Goal: Transaction & Acquisition: Subscribe to service/newsletter

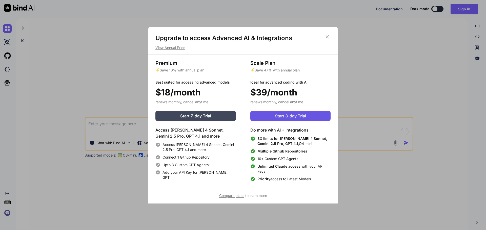
click at [295, 115] on span "Start 3-day Trial" at bounding box center [290, 116] width 31 height 6
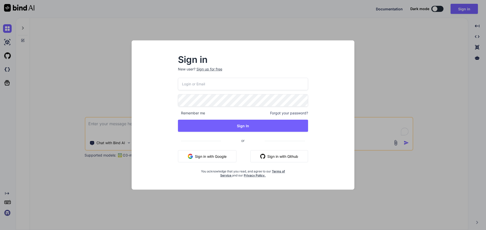
click at [244, 82] on input "email" at bounding box center [243, 84] width 130 height 12
type input "yudharaja1@"
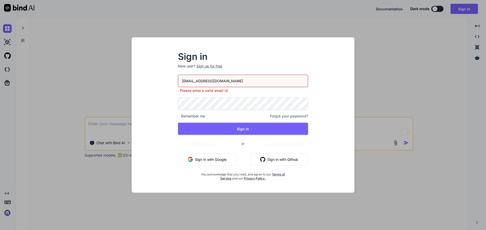
type input "[EMAIL_ADDRESS][DOMAIN_NAME]"
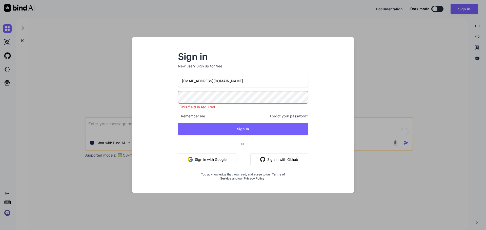
click at [204, 70] on p "New user? Sign up for free" at bounding box center [243, 69] width 130 height 11
click at [206, 67] on div "Sign up for free" at bounding box center [209, 66] width 26 height 5
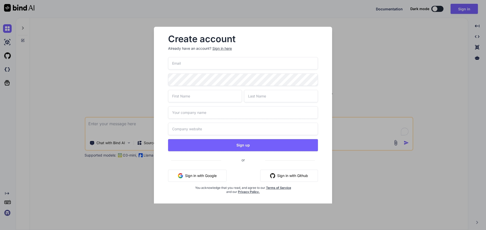
click at [206, 63] on input "email" at bounding box center [243, 63] width 150 height 12
type input "[EMAIL_ADDRESS][DOMAIN_NAME]"
type input "ahzar"
type input "gimagn"
type input "gammmbang"
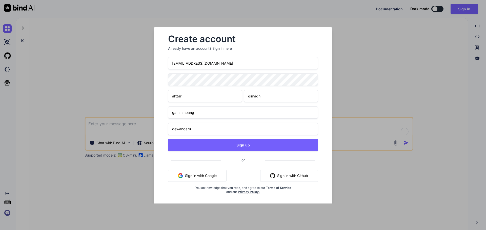
type input "dewandaru"
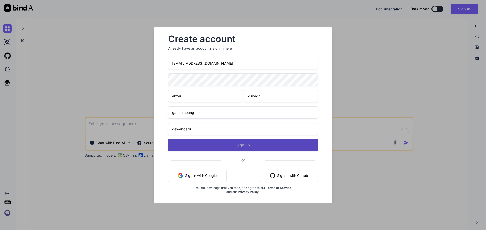
click at [224, 146] on button "Sign up" at bounding box center [243, 145] width 150 height 12
click at [212, 146] on button "Sign up" at bounding box center [243, 145] width 150 height 12
type textarea "x"
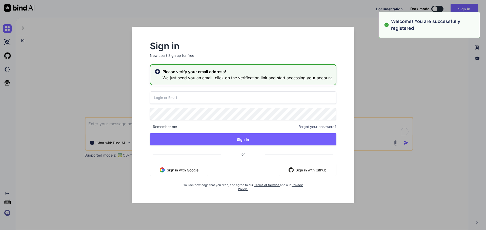
type input "[EMAIL_ADDRESS][DOMAIN_NAME]"
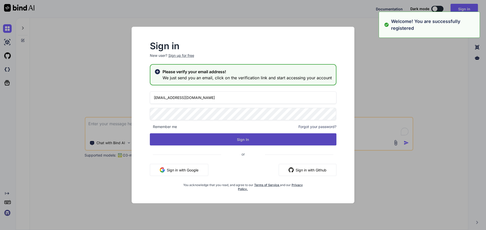
click at [246, 137] on button "Sign In" at bounding box center [243, 140] width 186 height 12
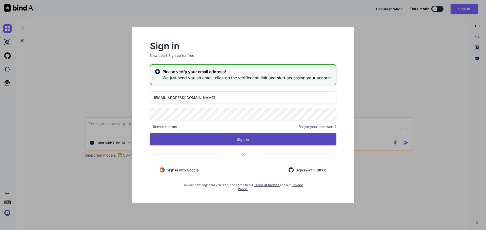
click at [256, 138] on button "Sign In" at bounding box center [243, 140] width 186 height 12
type textarea "x"
click at [249, 141] on button "Sign In" at bounding box center [243, 140] width 186 height 12
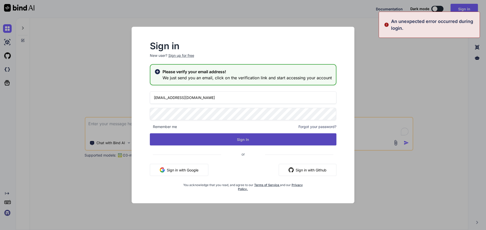
click at [249, 141] on button "Sign In" at bounding box center [243, 140] width 186 height 12
click at [246, 144] on button "Sign In" at bounding box center [243, 140] width 186 height 12
